Goal: Task Accomplishment & Management: Manage account settings

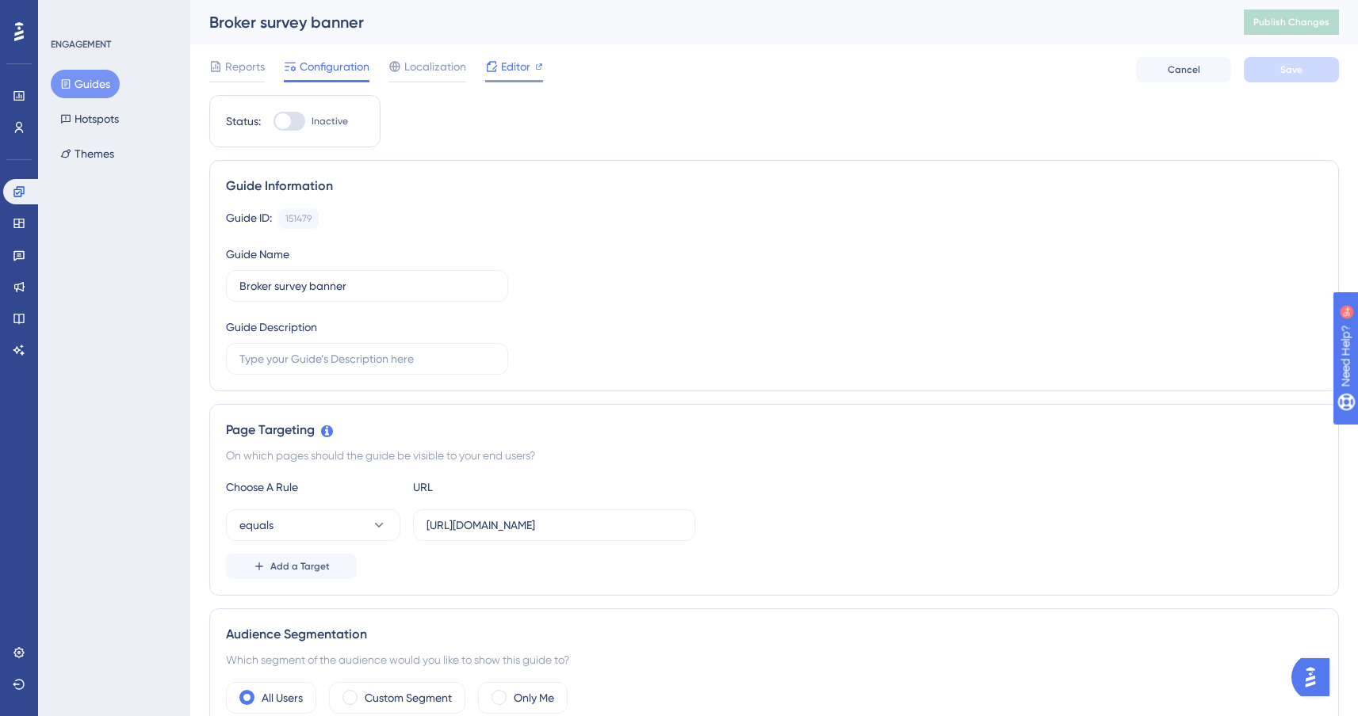
click at [520, 68] on span "Editor" at bounding box center [515, 66] width 29 height 19
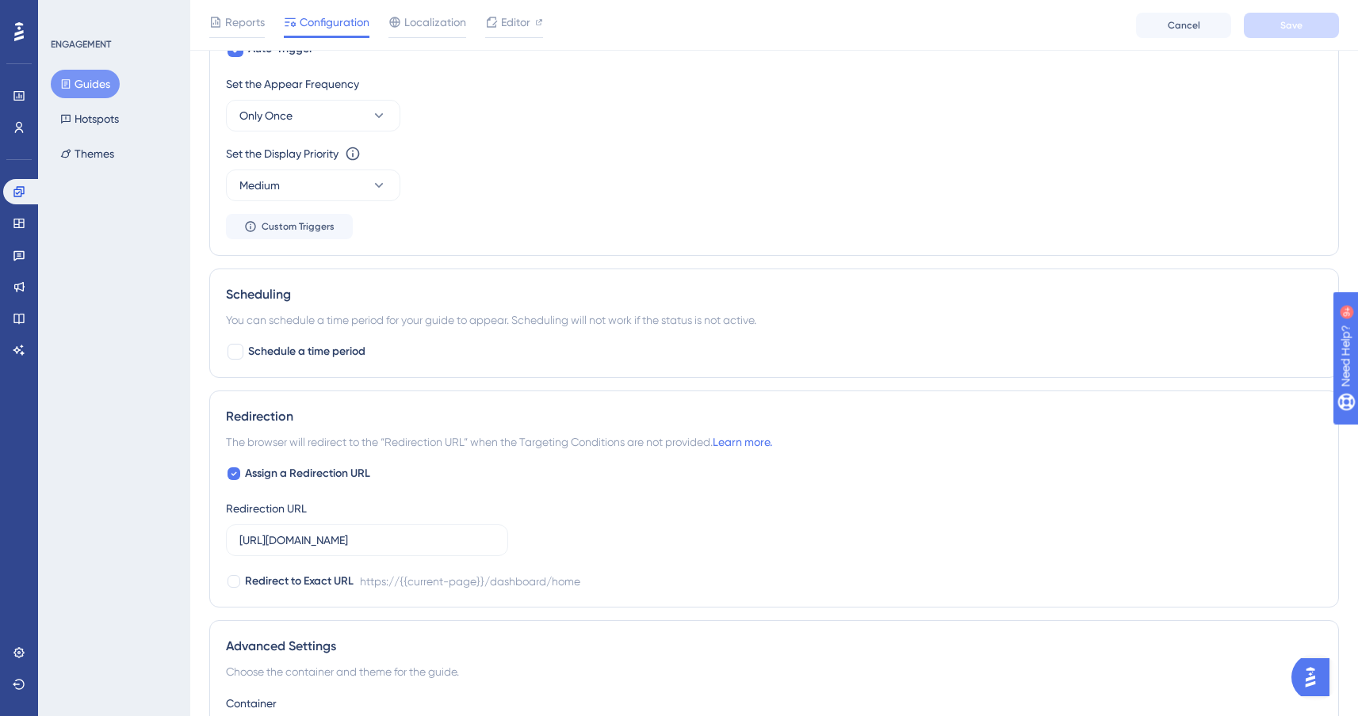
scroll to position [972, 0]
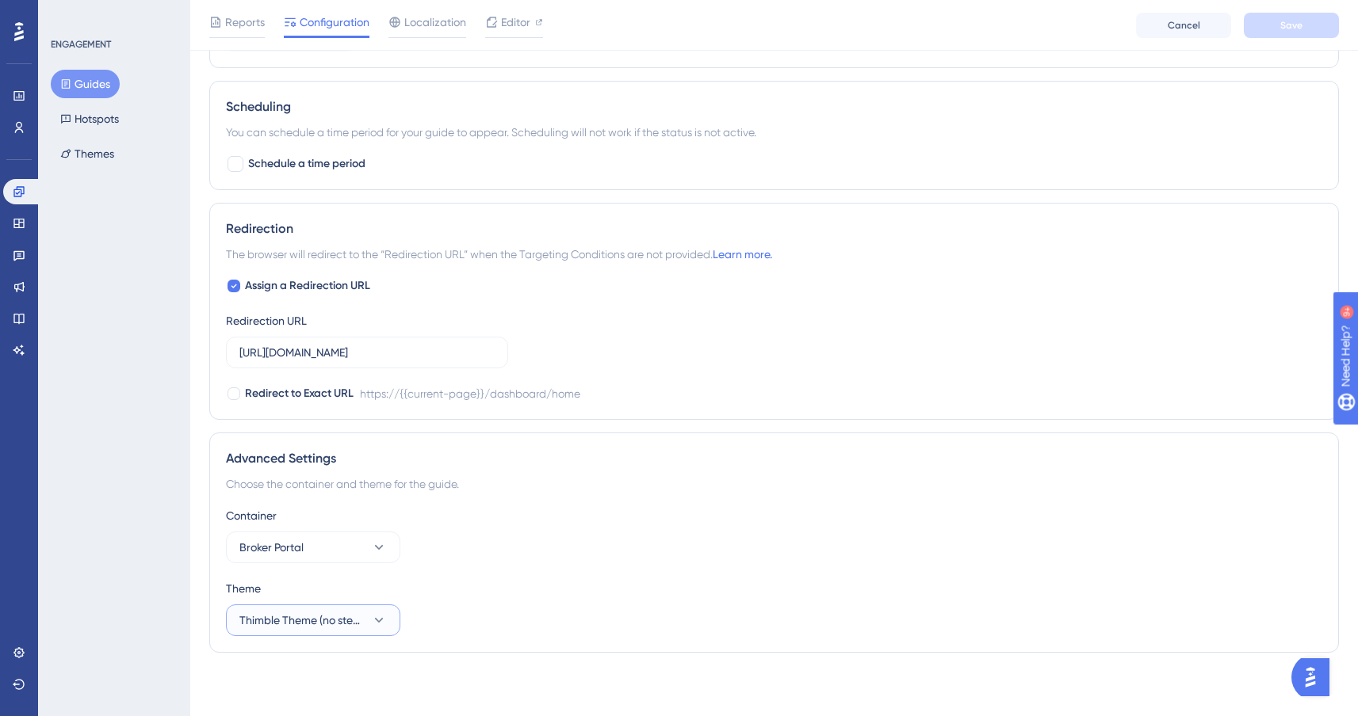
click at [318, 615] on span "Thimble Theme (no step progress indicator)" at bounding box center [301, 620] width 125 height 19
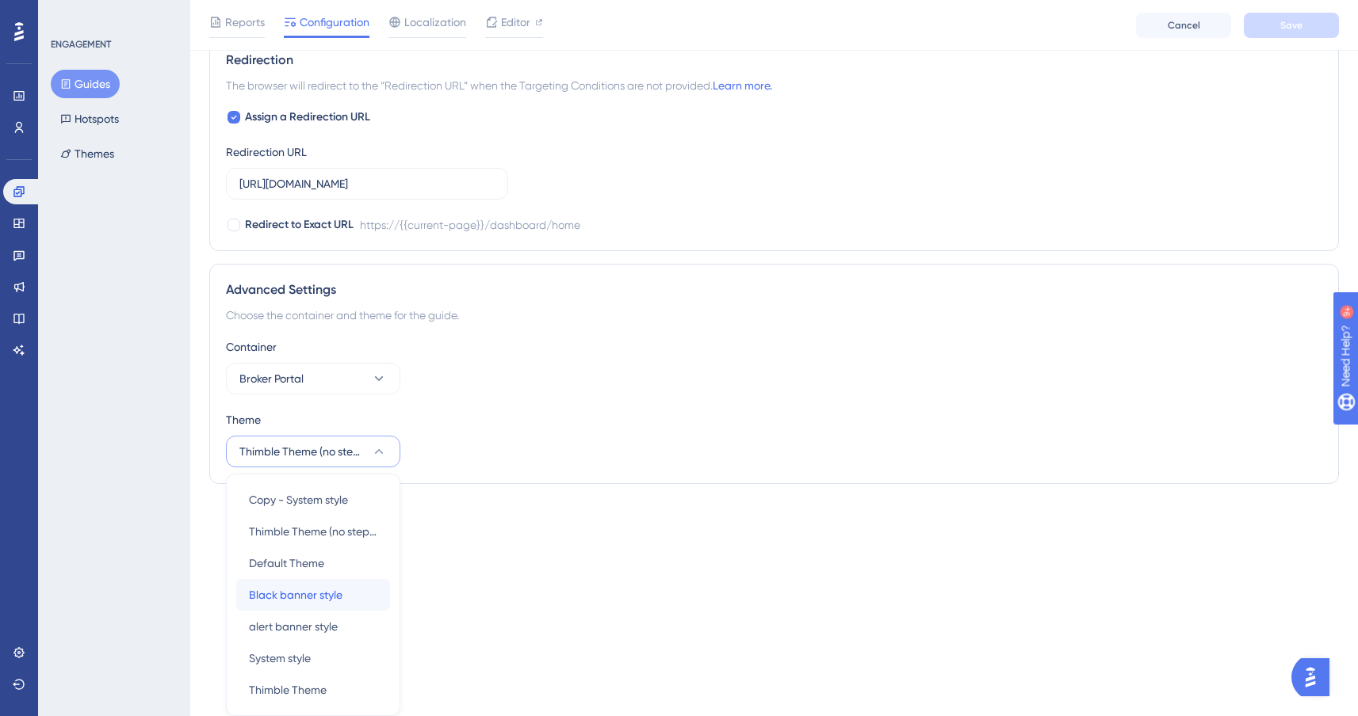
click at [304, 596] on span "Black banner style" at bounding box center [296, 595] width 94 height 19
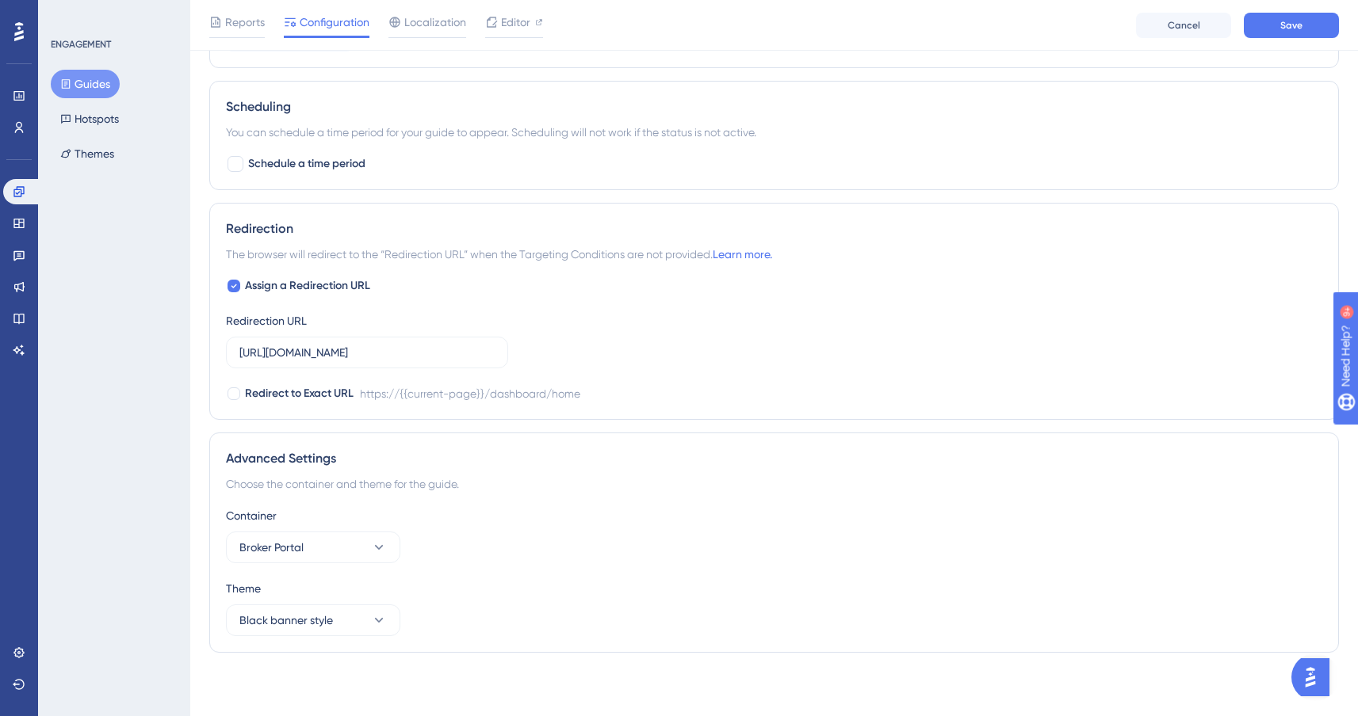
scroll to position [972, 0]
click at [1311, 17] on button "Save" at bounding box center [1290, 25] width 95 height 25
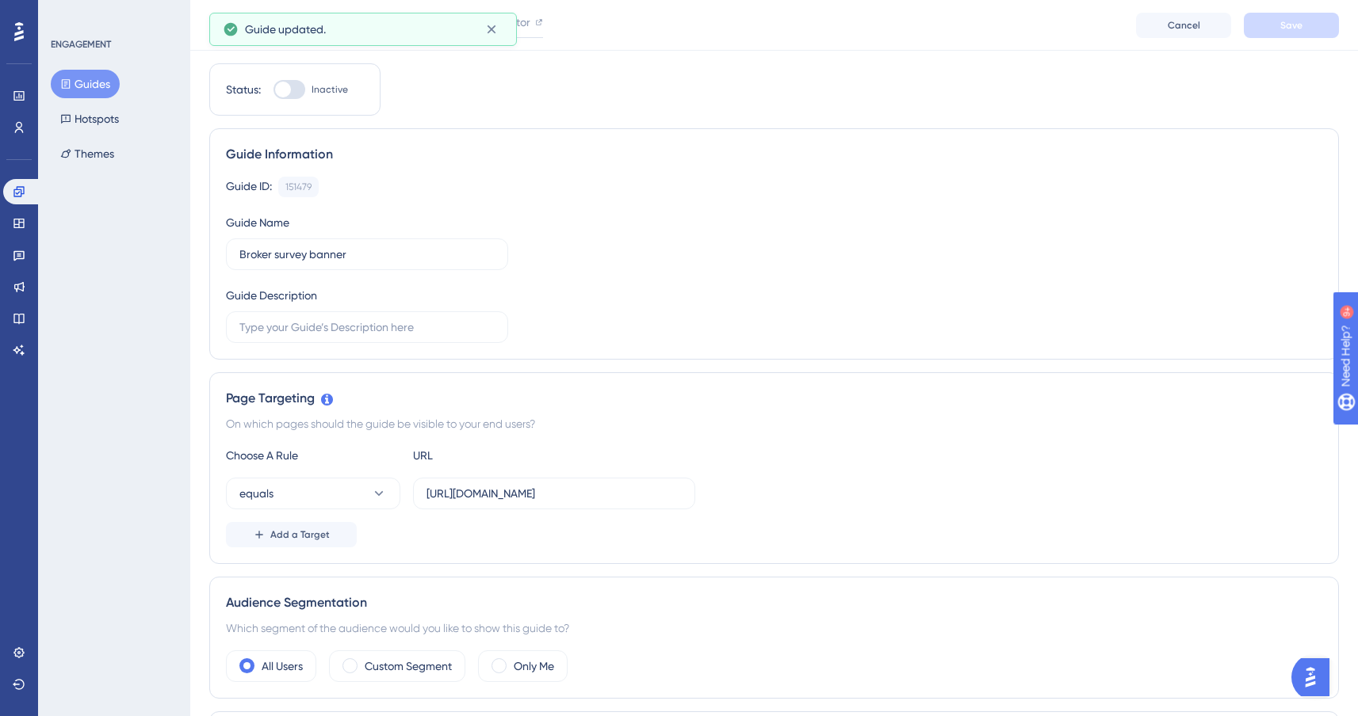
scroll to position [0, 0]
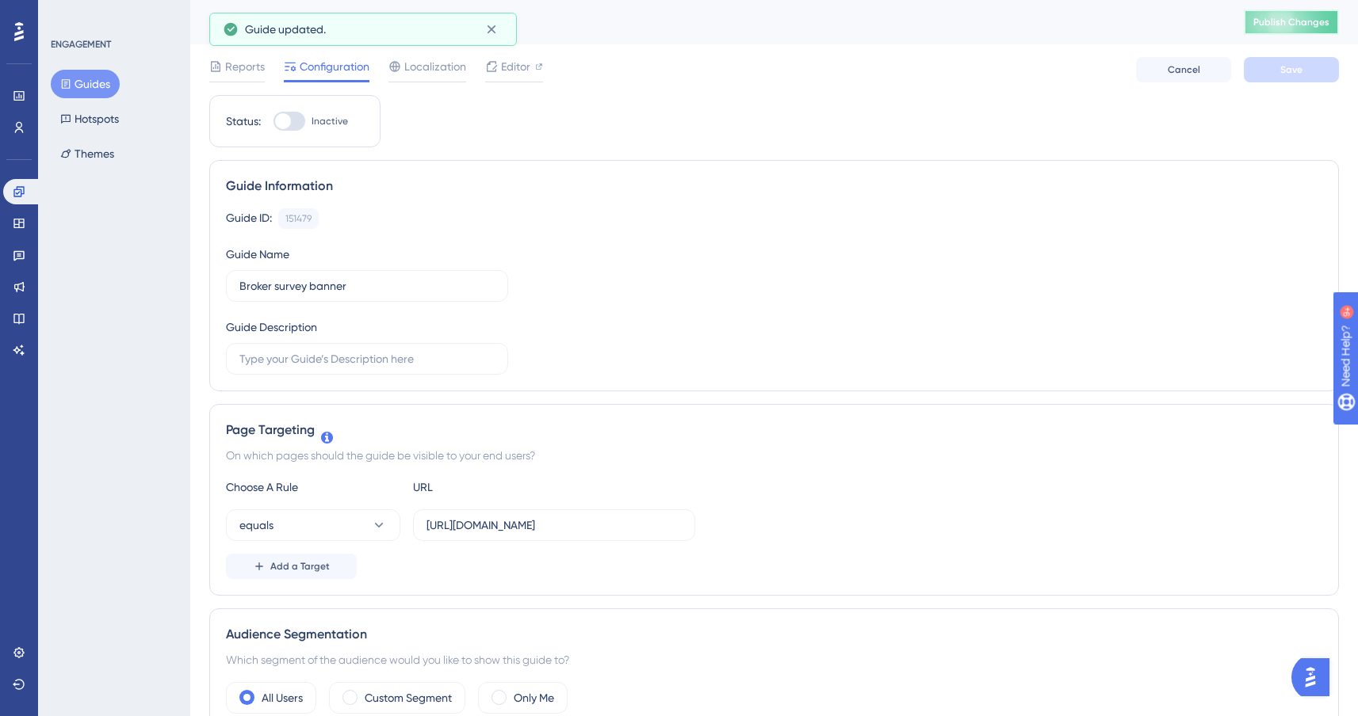
click at [1293, 23] on span "Publish Changes" at bounding box center [1291, 22] width 76 height 13
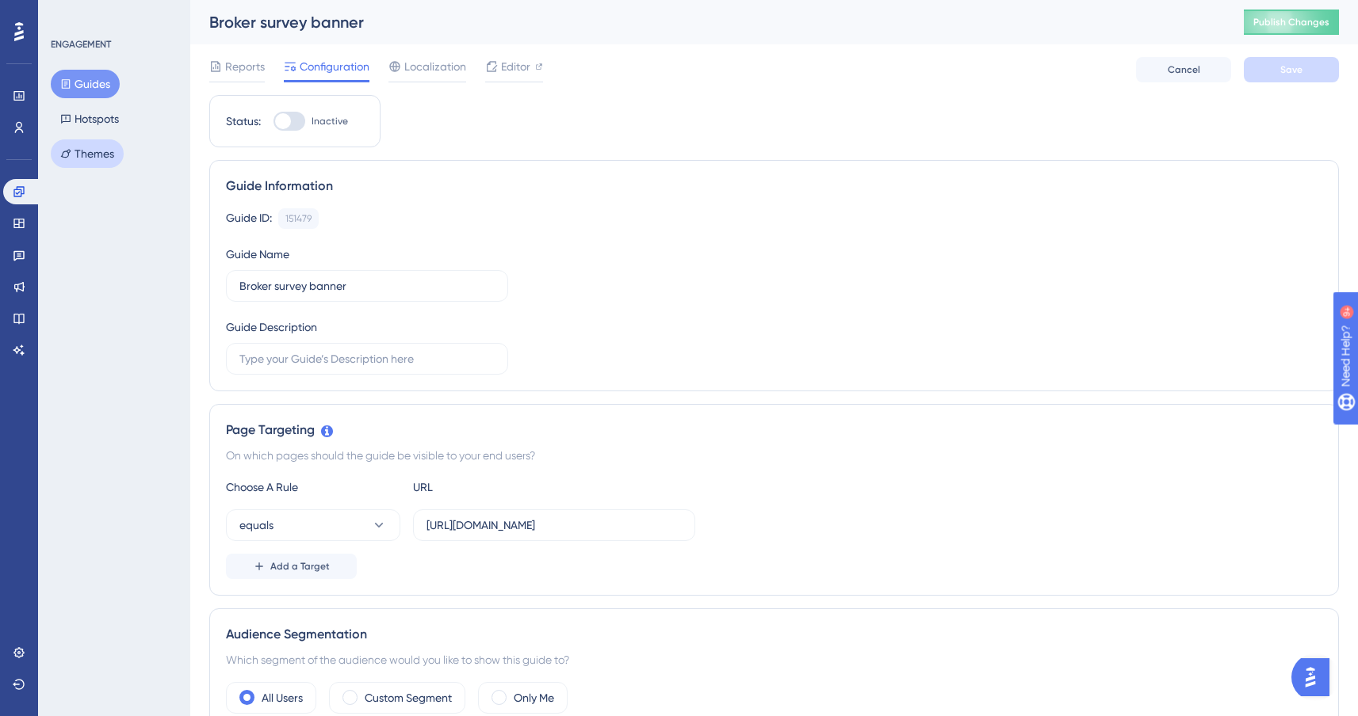
click at [90, 151] on button "Themes" at bounding box center [87, 153] width 73 height 29
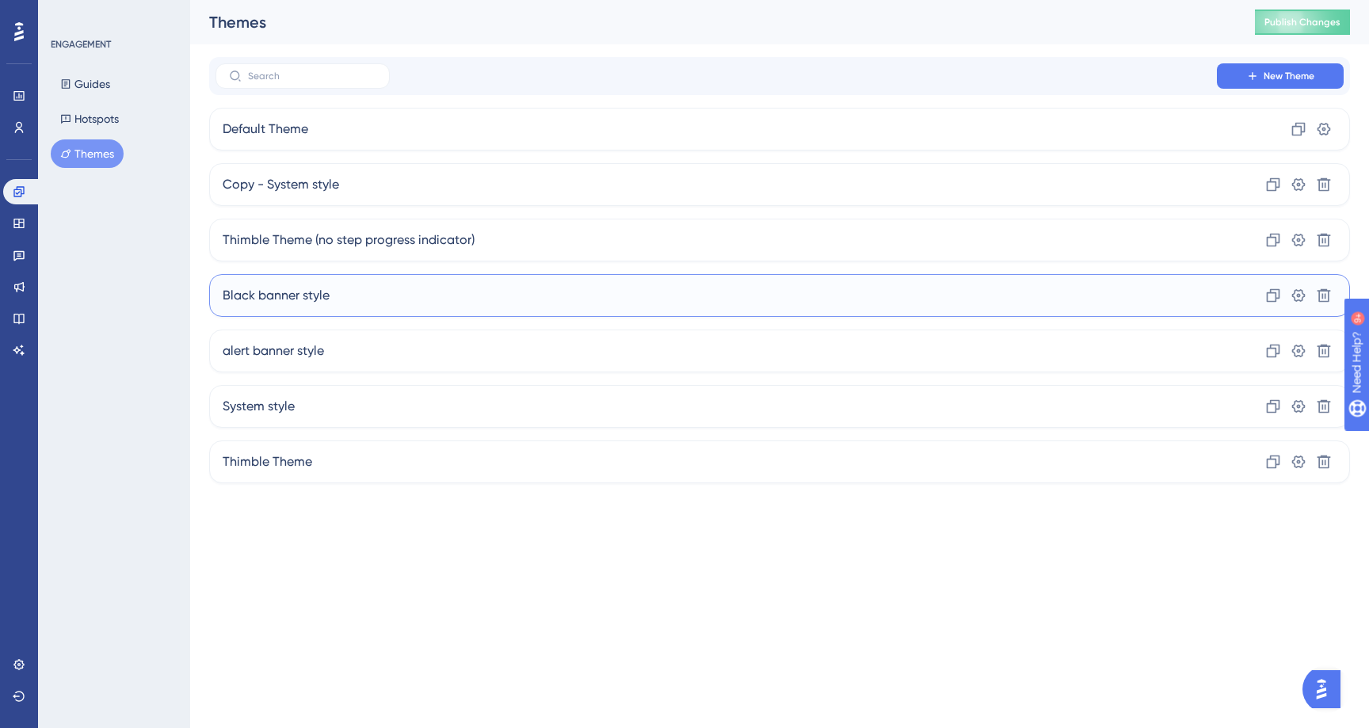
click at [419, 296] on div "Black banner style Clone Settings Delete" at bounding box center [779, 295] width 1141 height 43
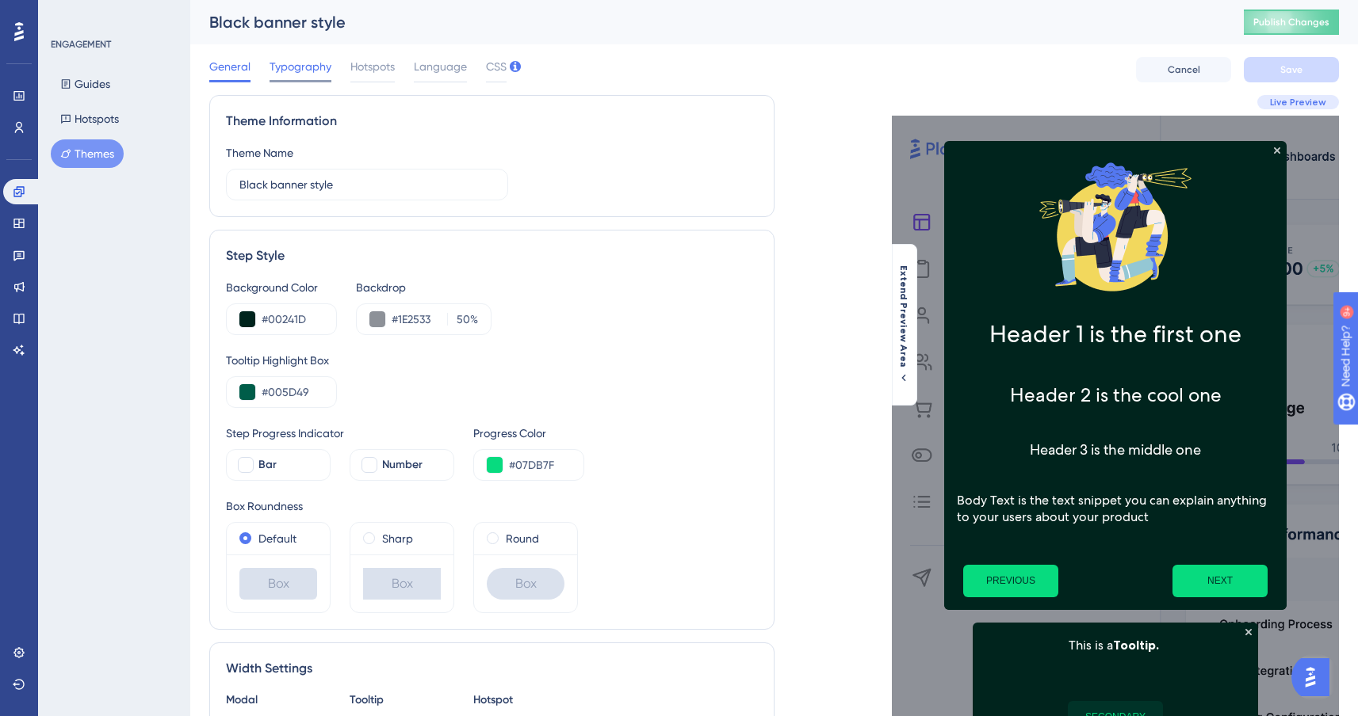
click at [311, 69] on span "Typography" at bounding box center [300, 66] width 62 height 19
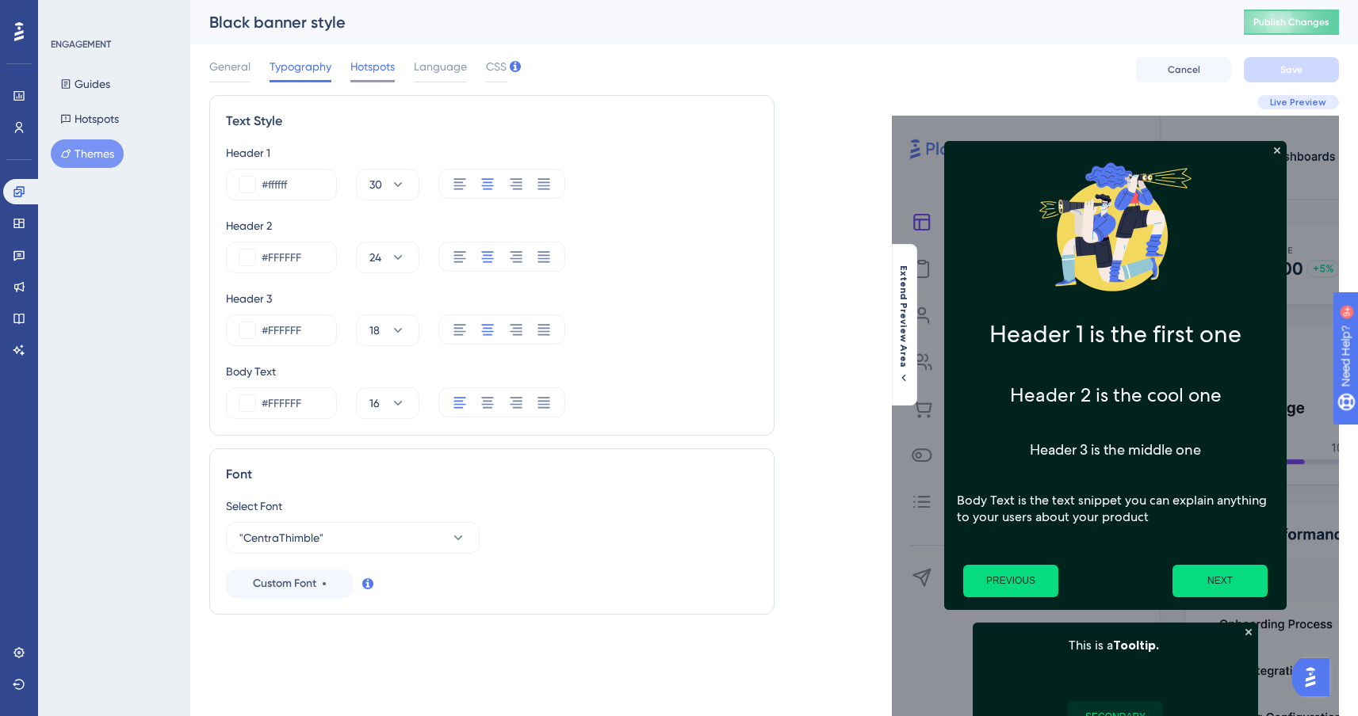
click at [361, 74] on span "Hotspots" at bounding box center [372, 66] width 44 height 19
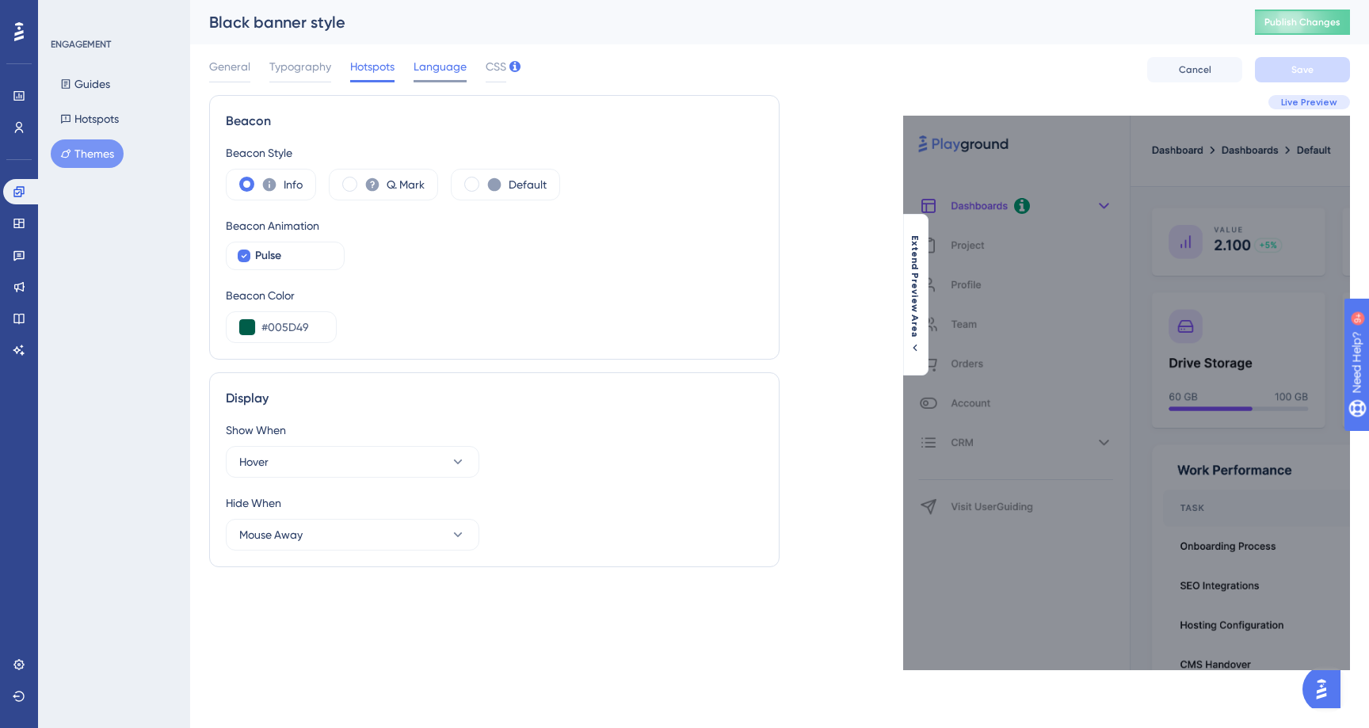
click at [448, 69] on span "Language" at bounding box center [440, 66] width 53 height 19
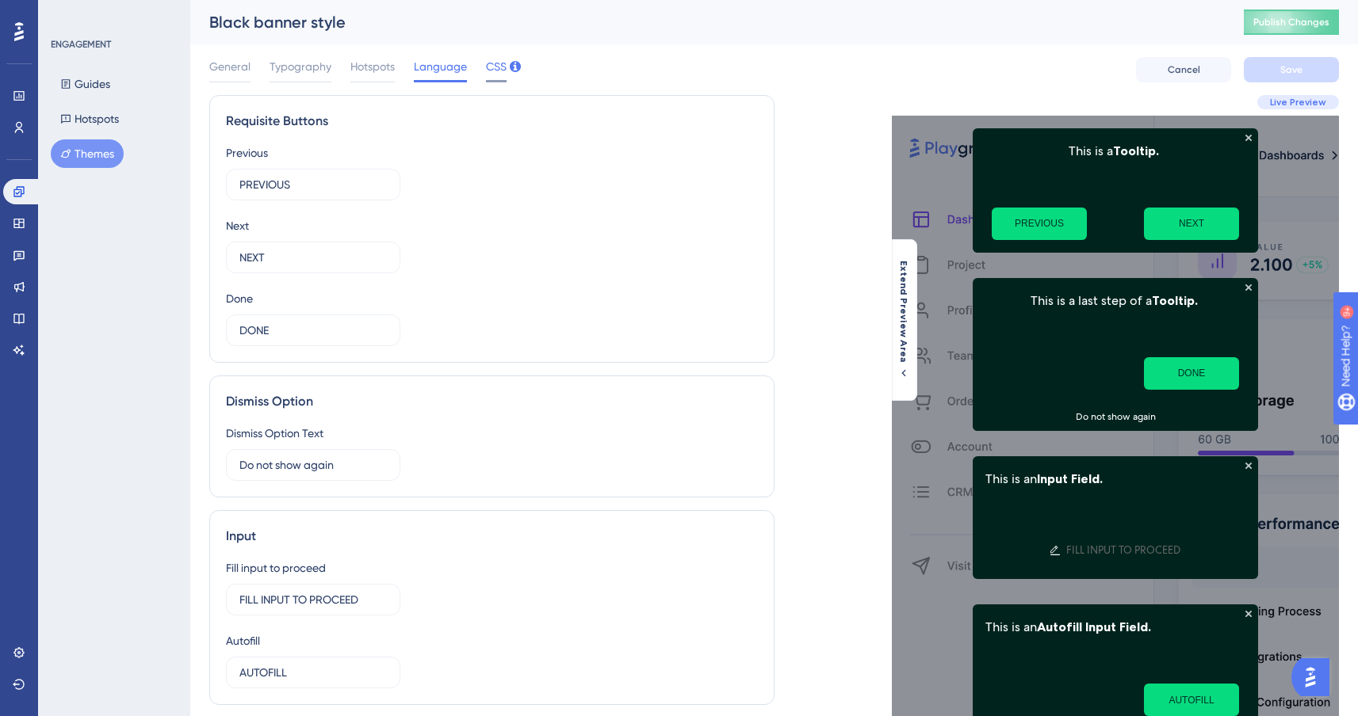
click at [494, 73] on span "CSS" at bounding box center [496, 66] width 21 height 19
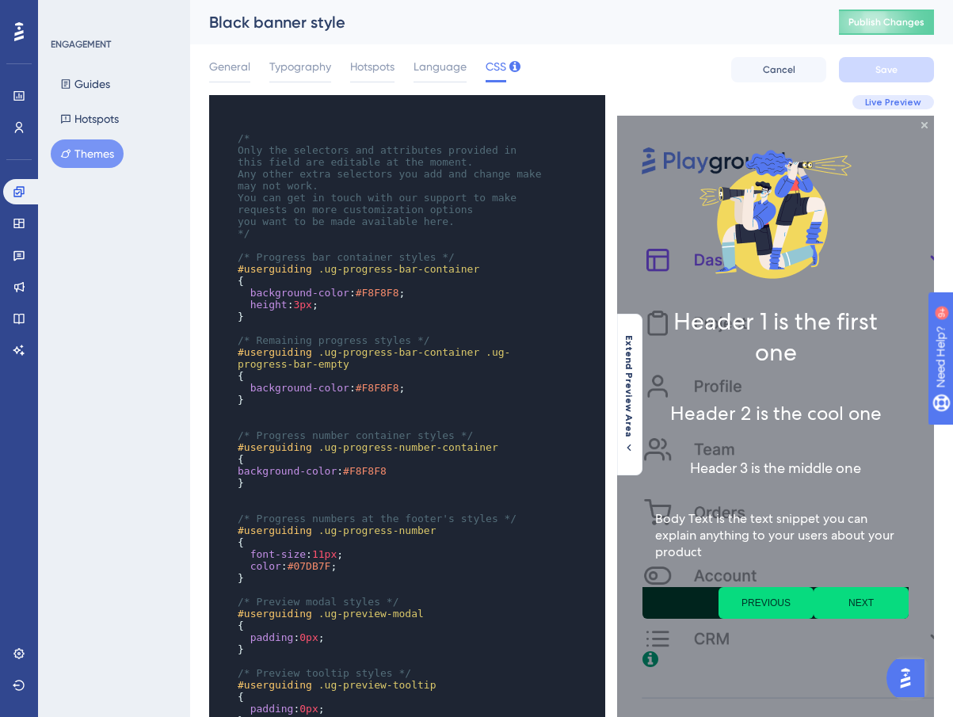
click at [718, 20] on div "Black banner style" at bounding box center [504, 22] width 590 height 22
click at [19, 26] on icon at bounding box center [19, 31] width 10 height 19
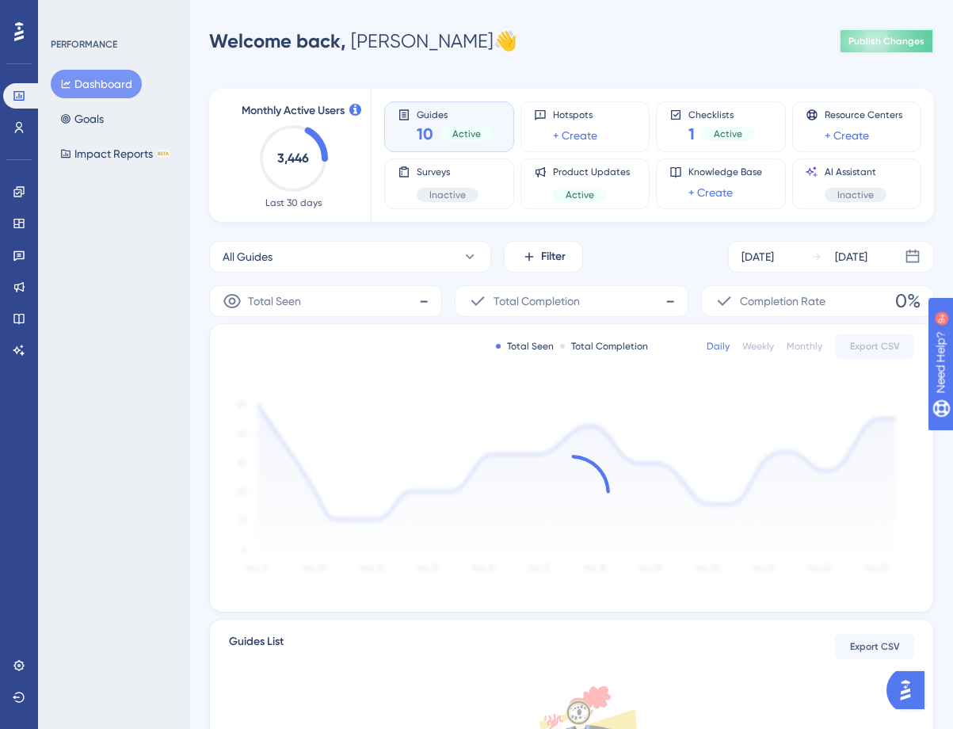
click at [896, 40] on span "Publish Changes" at bounding box center [887, 41] width 76 height 13
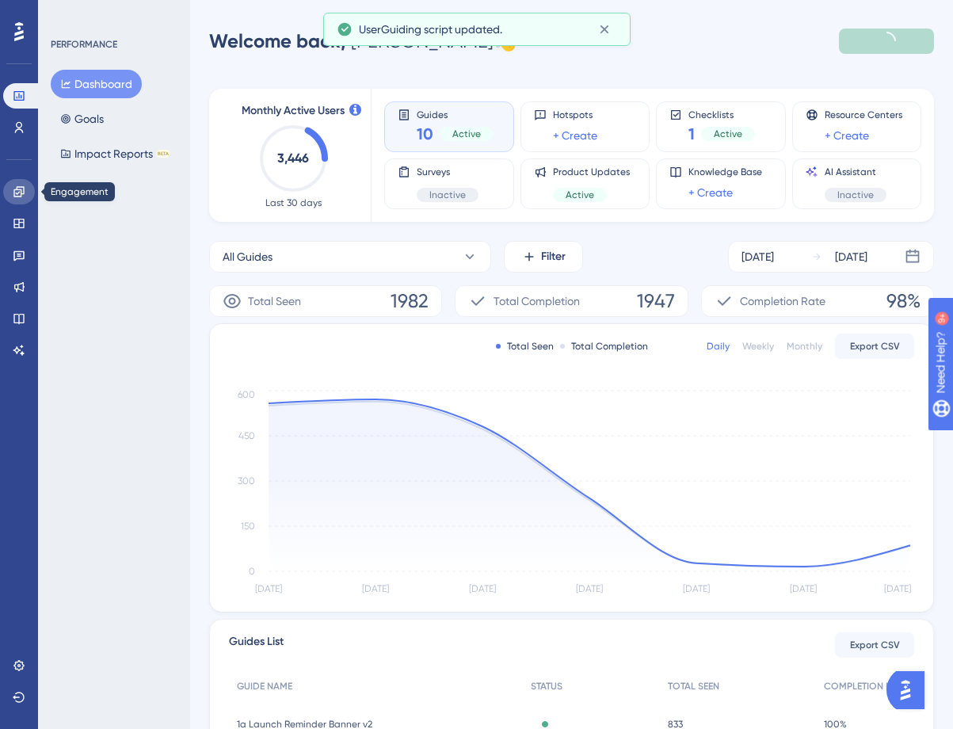
click at [16, 197] on icon at bounding box center [19, 191] width 13 height 13
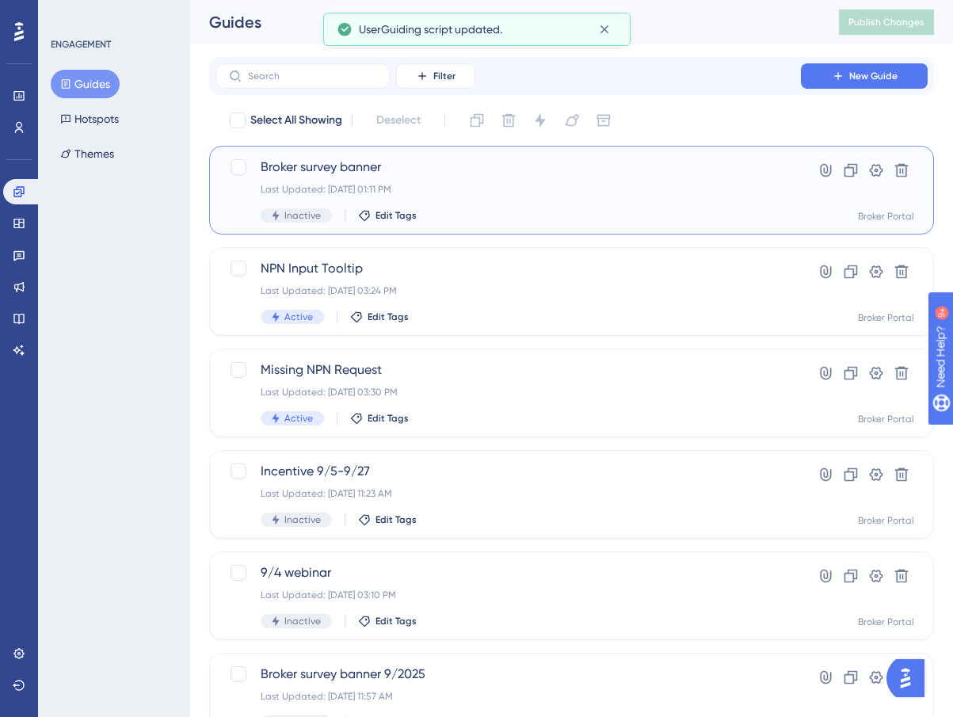
click at [506, 185] on div "Last Updated: [DATE] 01:11 PM" at bounding box center [508, 189] width 495 height 13
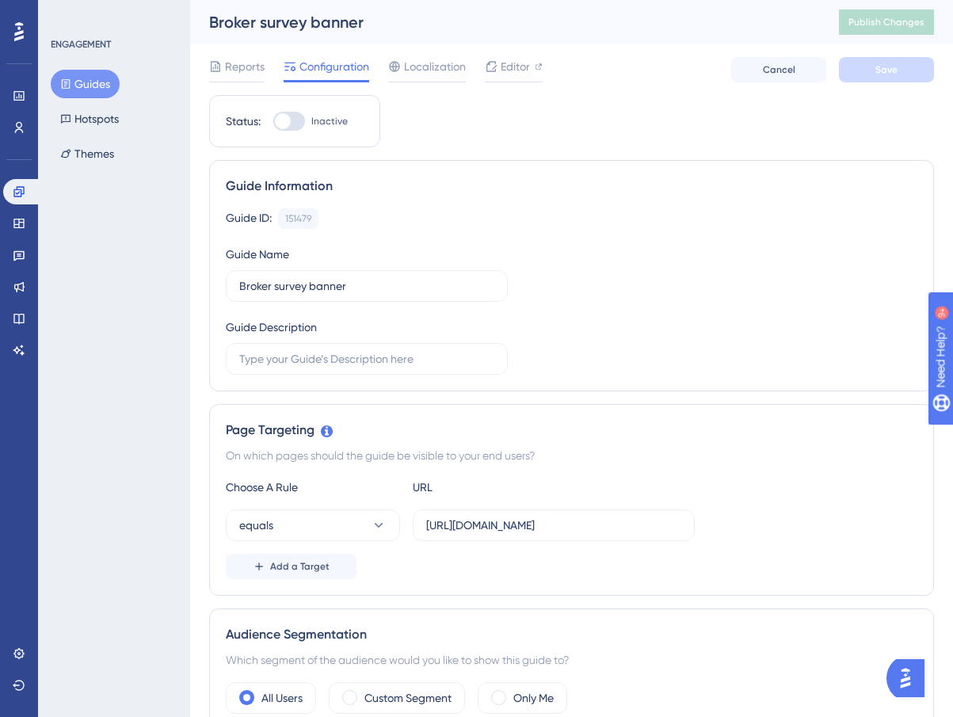
click at [292, 121] on div at bounding box center [289, 121] width 32 height 19
click at [273, 121] on input "Inactive" at bounding box center [273, 121] width 1 height 1
checkbox input "true"
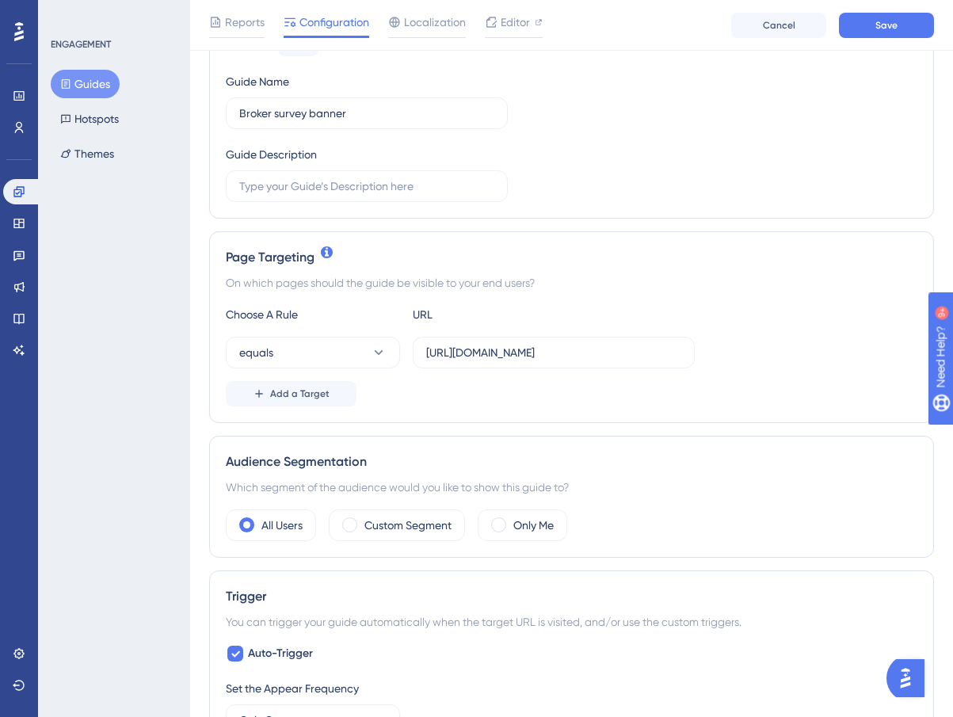
scroll to position [434, 0]
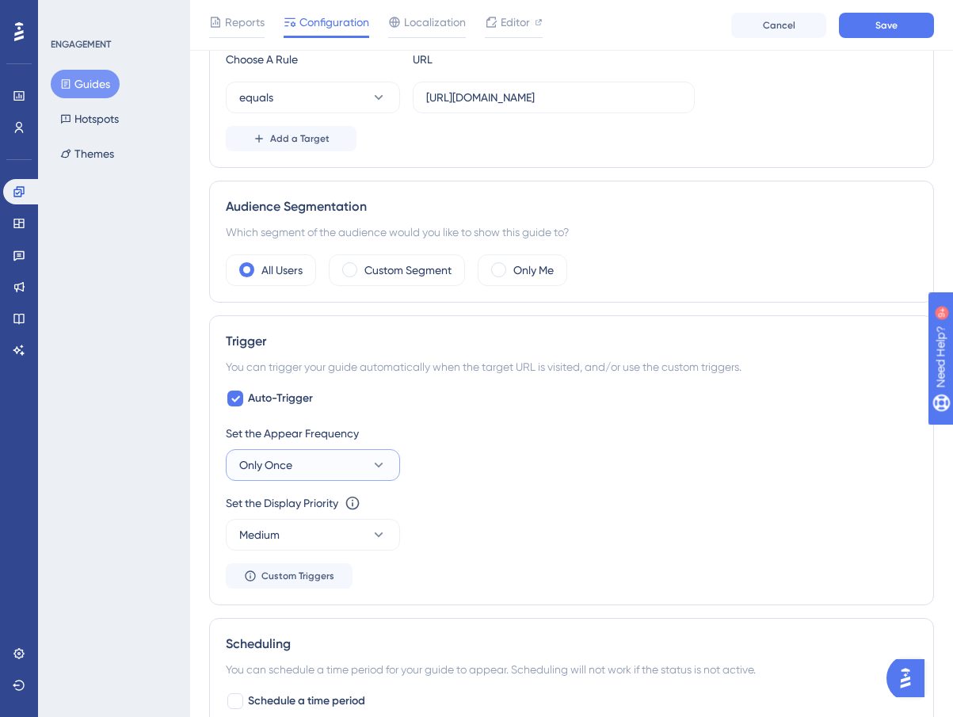
click at [255, 460] on span "Only Once" at bounding box center [265, 465] width 53 height 19
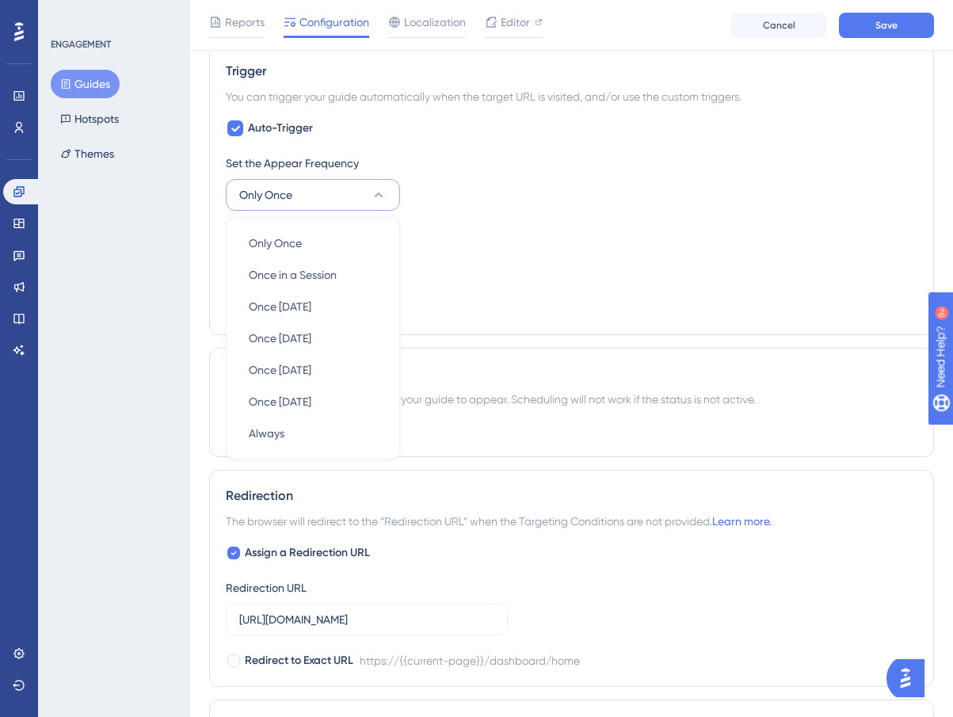
scroll to position [705, 0]
click at [284, 436] on div "Always Always" at bounding box center [313, 433] width 128 height 32
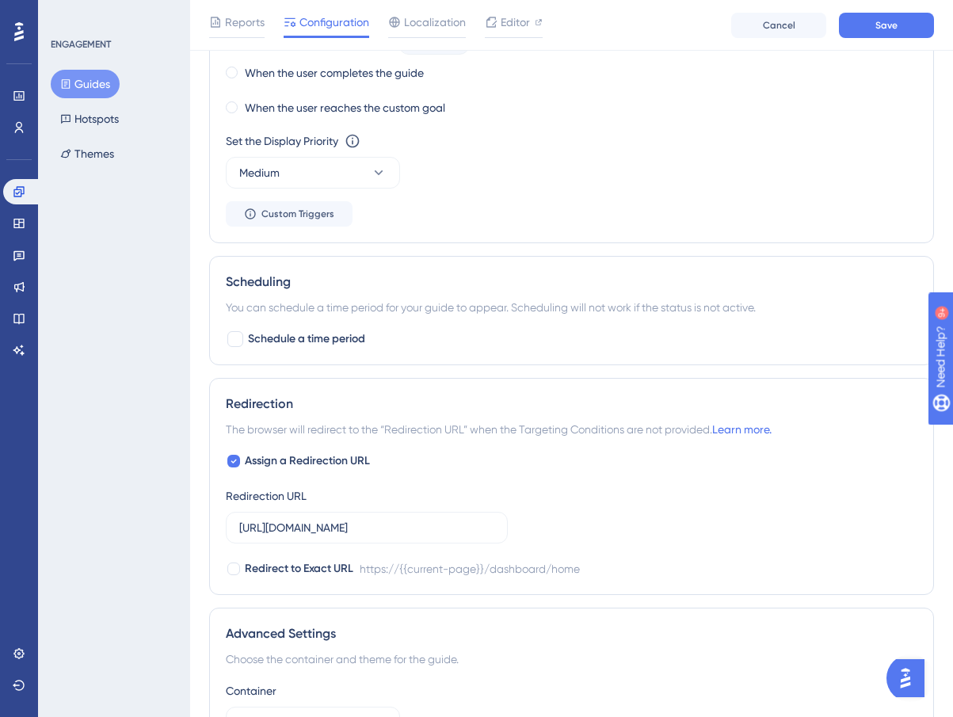
scroll to position [1136, 0]
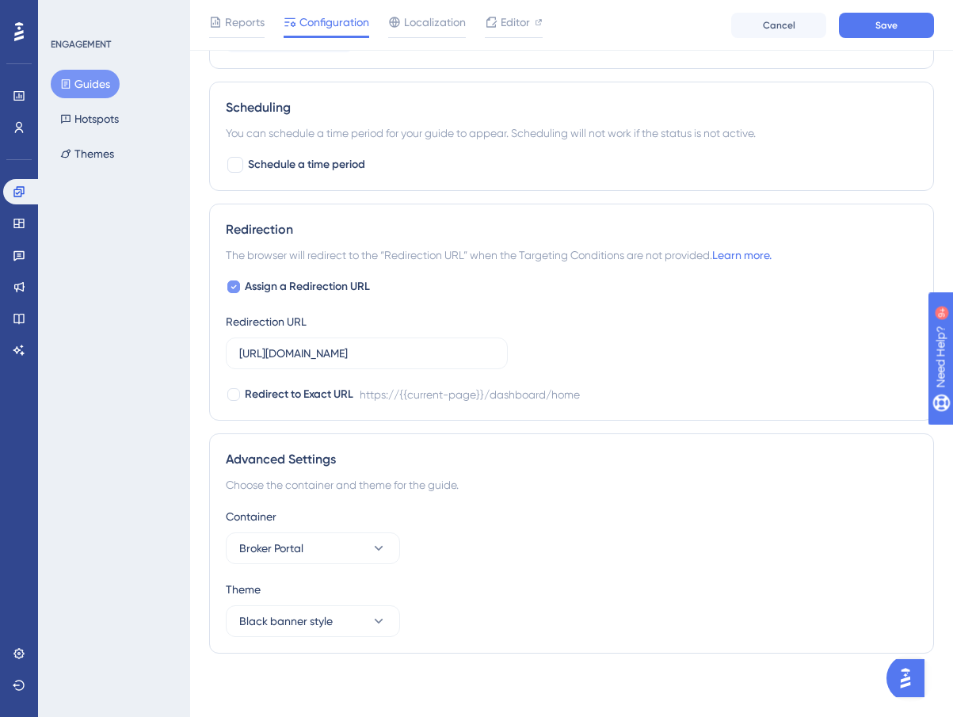
click at [235, 287] on icon at bounding box center [234, 287] width 6 height 13
checkbox input "false"
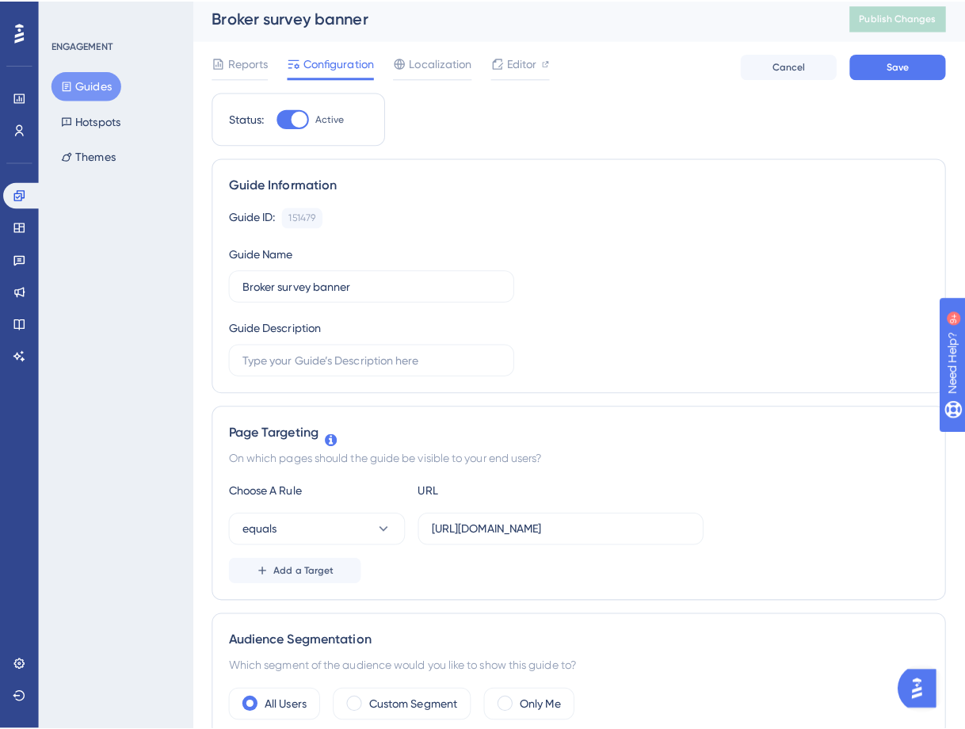
scroll to position [0, 0]
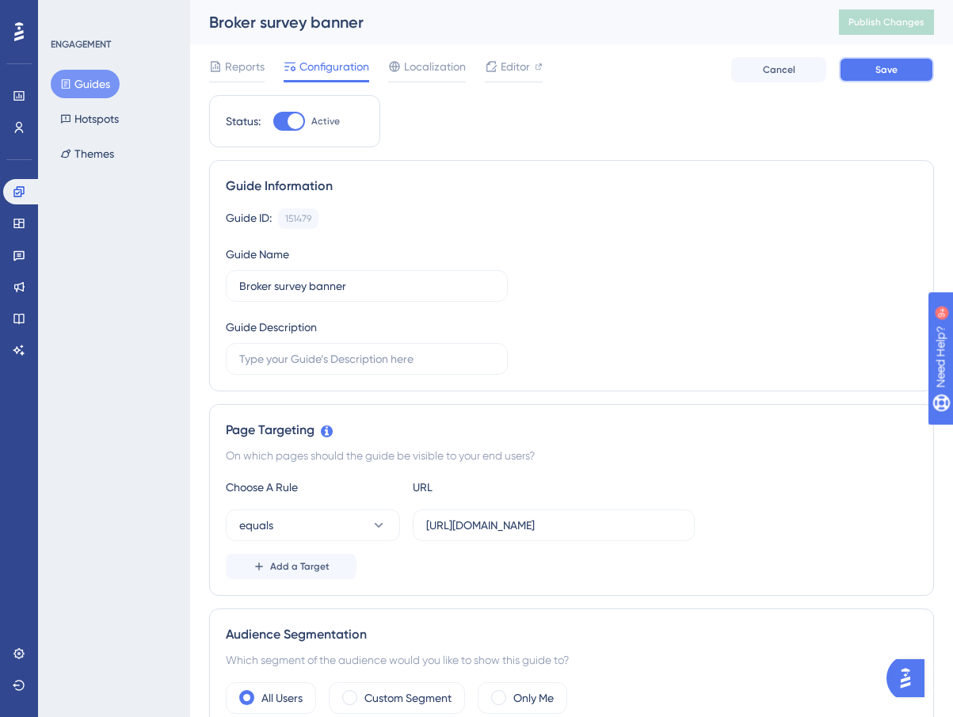
click at [897, 64] on button "Save" at bounding box center [886, 69] width 95 height 25
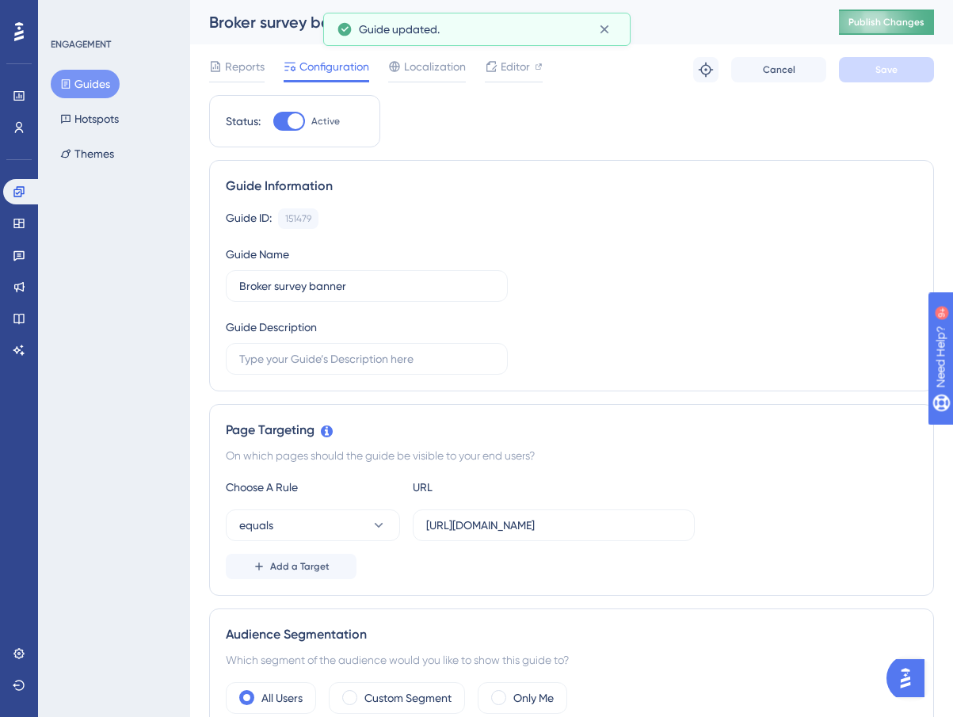
click at [896, 26] on span "Publish Changes" at bounding box center [887, 22] width 76 height 13
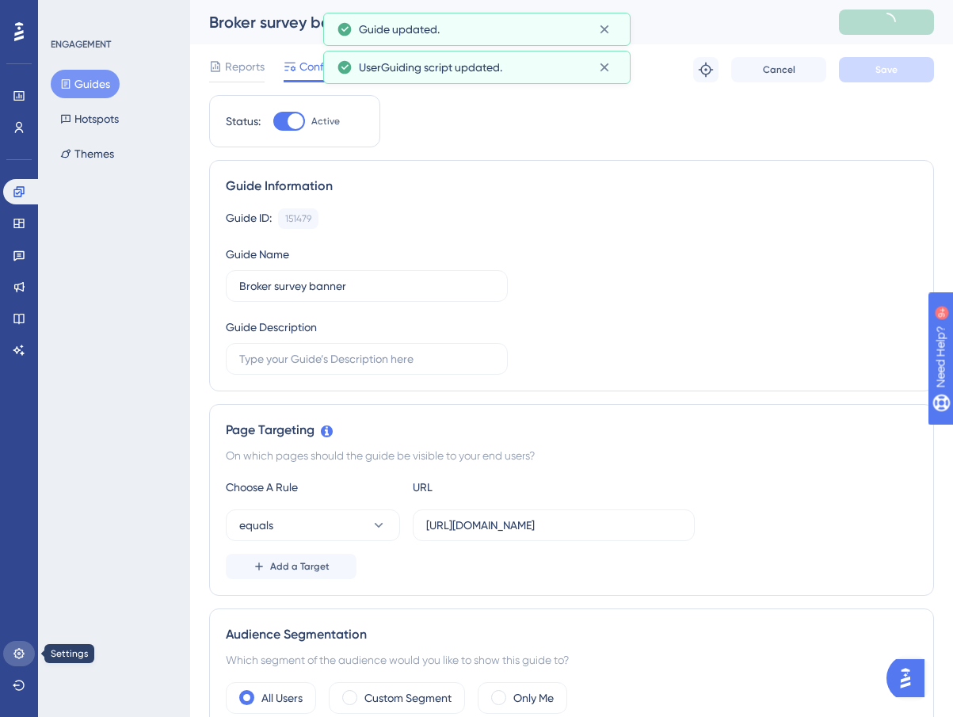
click at [14, 655] on icon at bounding box center [19, 653] width 13 height 13
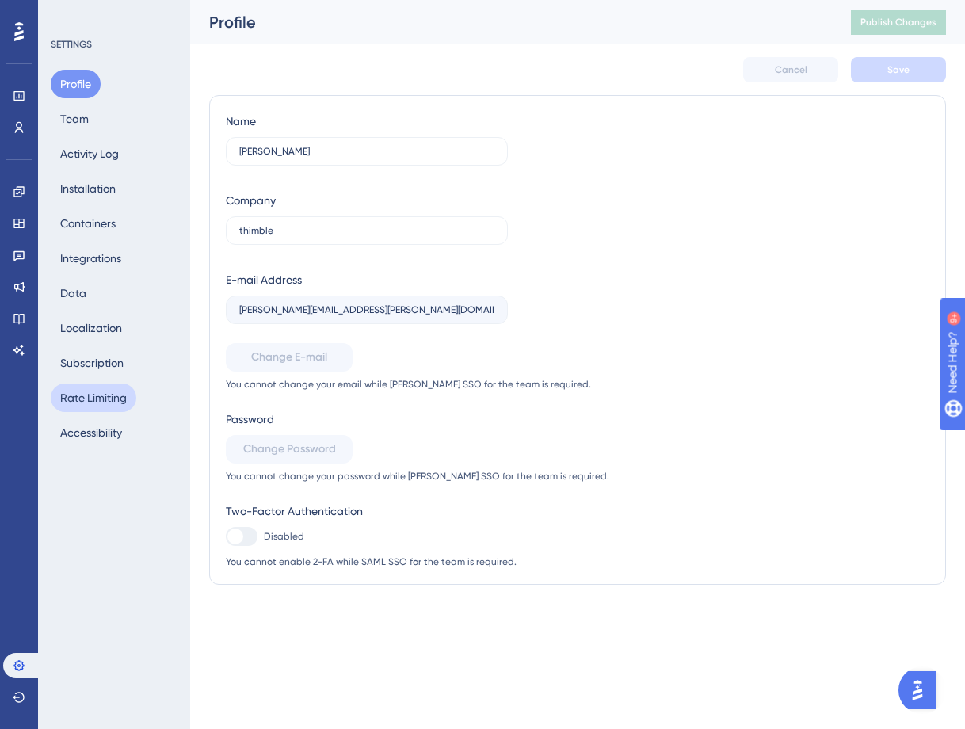
click at [97, 402] on button "Rate Limiting" at bounding box center [94, 398] width 86 height 29
